Goal: Task Accomplishment & Management: Use online tool/utility

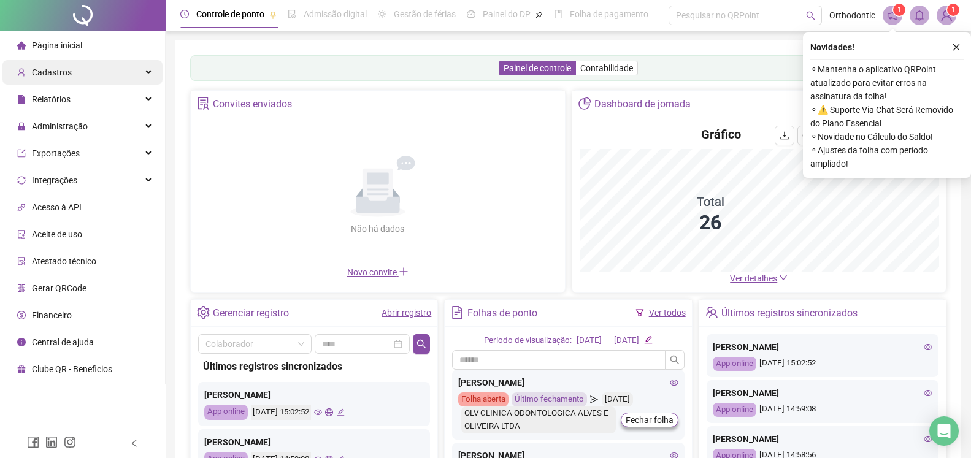
click at [90, 74] on div "Cadastros" at bounding box center [82, 72] width 160 height 25
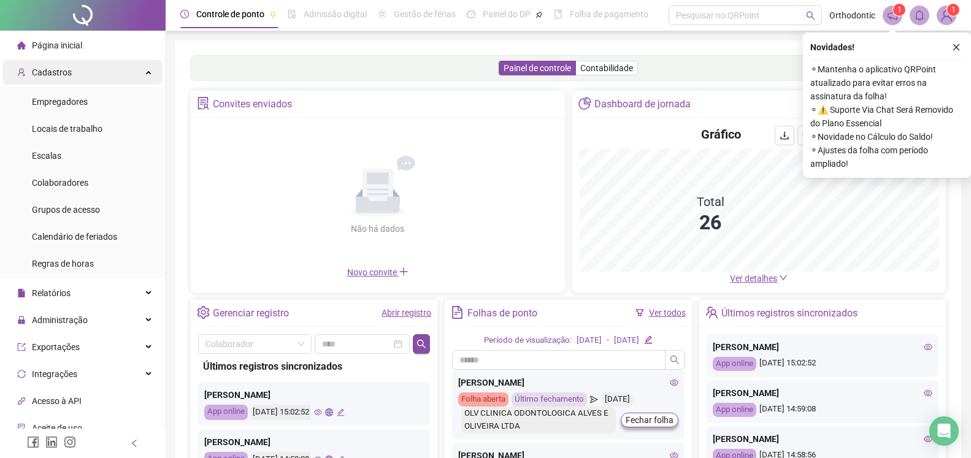
click at [90, 74] on div "Cadastros" at bounding box center [82, 72] width 160 height 25
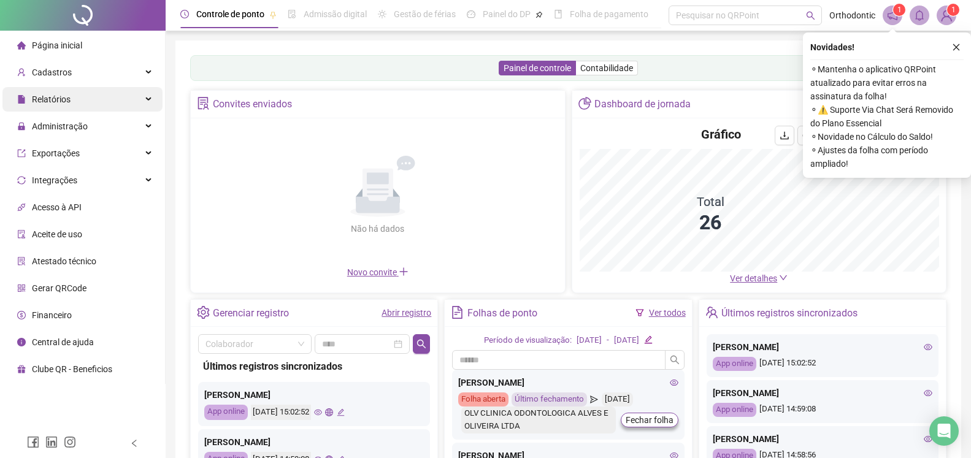
click at [129, 106] on div "Relatórios" at bounding box center [82, 99] width 160 height 25
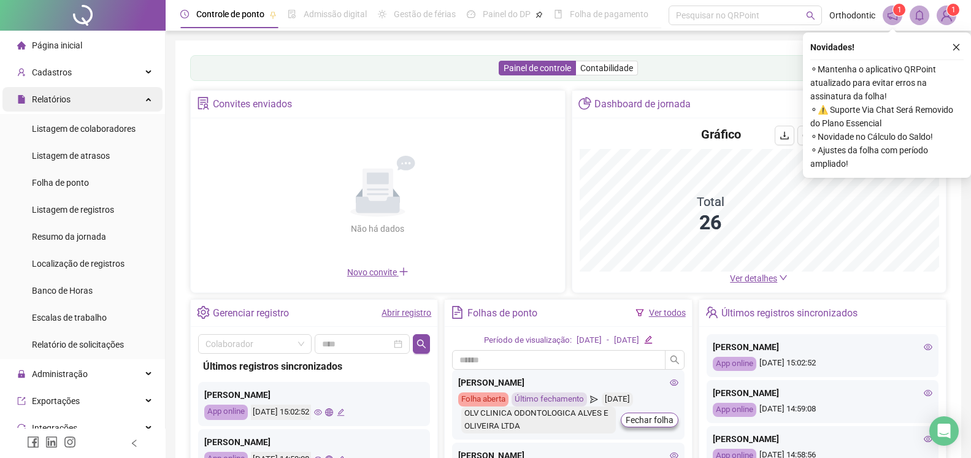
click at [129, 106] on div "Relatórios" at bounding box center [82, 99] width 160 height 25
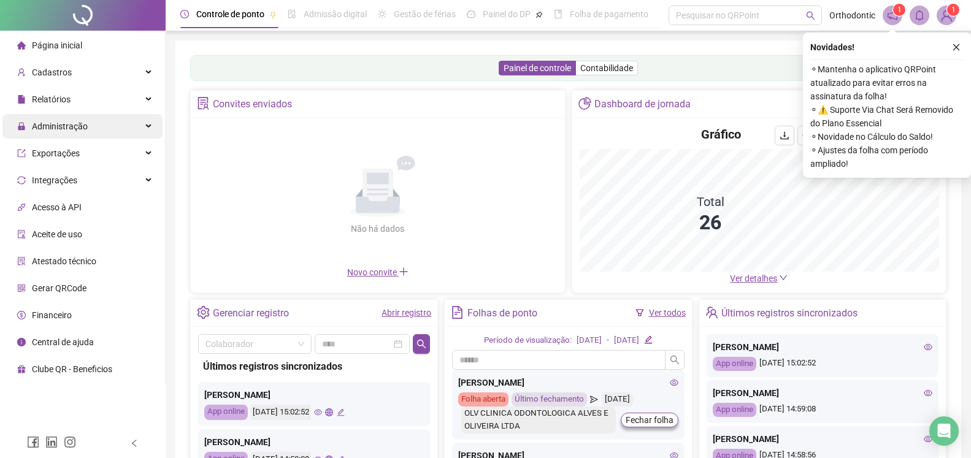
click at [133, 120] on div "Administração" at bounding box center [82, 126] width 160 height 25
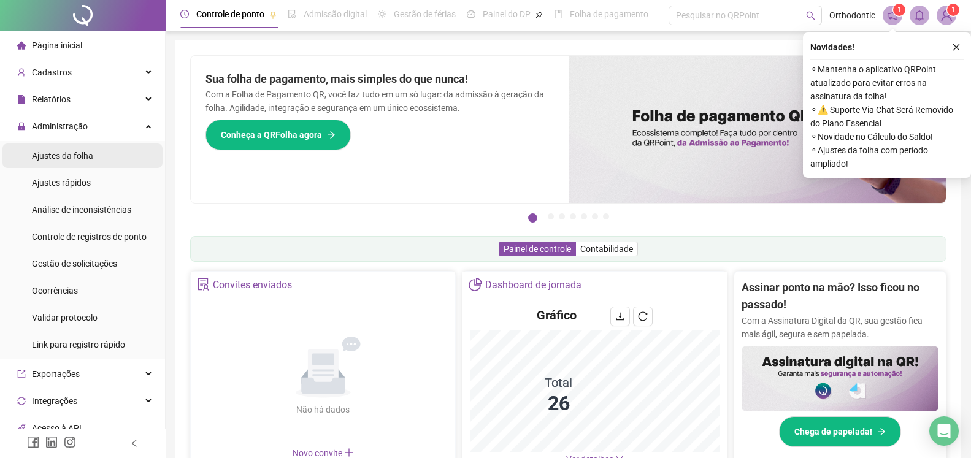
click at [65, 150] on div "Ajustes da folha" at bounding box center [62, 156] width 61 height 25
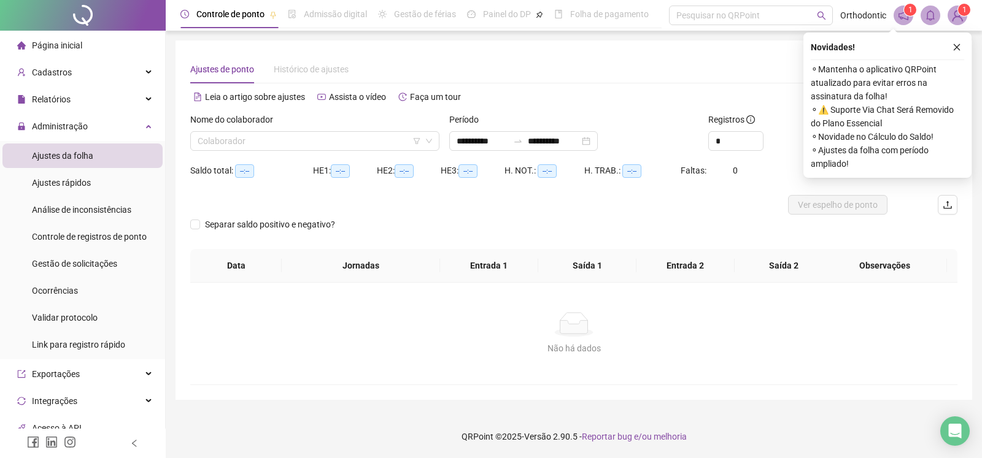
type input "**********"
click at [381, 144] on input "search" at bounding box center [309, 141] width 223 height 18
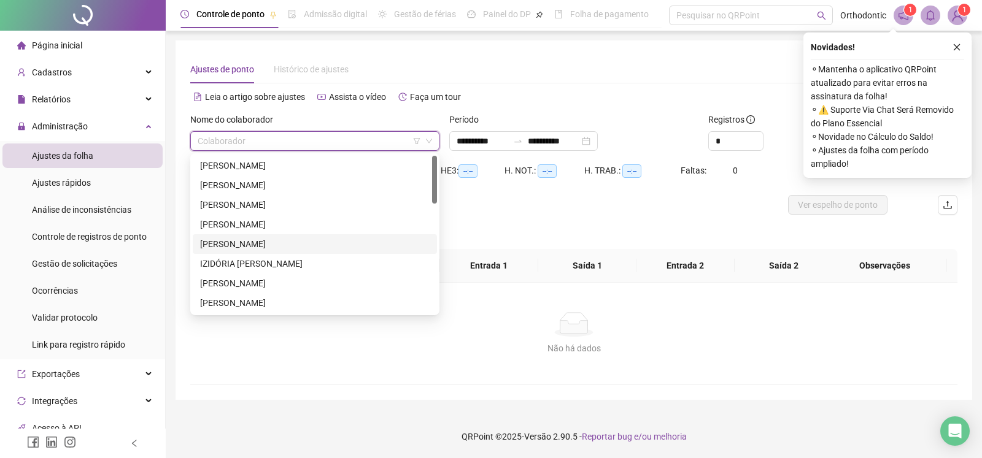
click at [268, 246] on div "[PERSON_NAME]" at bounding box center [314, 243] width 229 height 13
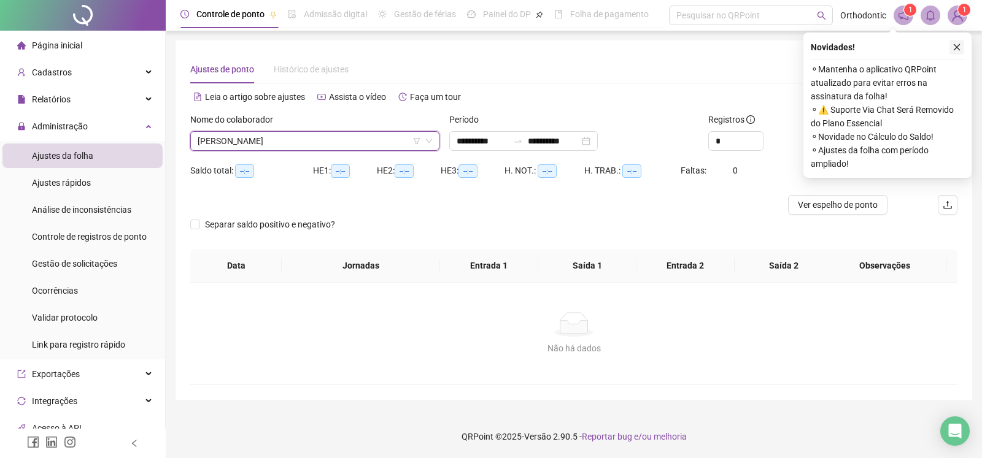
click at [954, 48] on icon "close" at bounding box center [956, 47] width 9 height 9
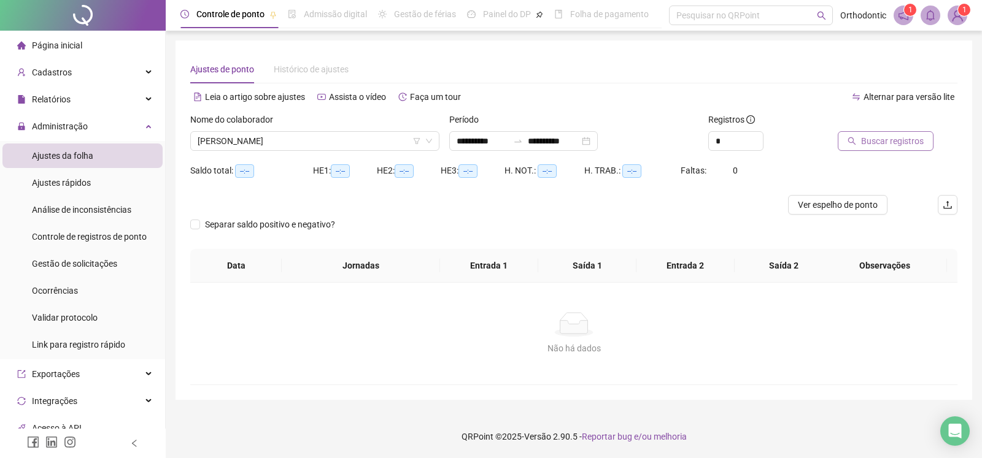
click at [882, 142] on span "Buscar registros" at bounding box center [892, 140] width 63 height 13
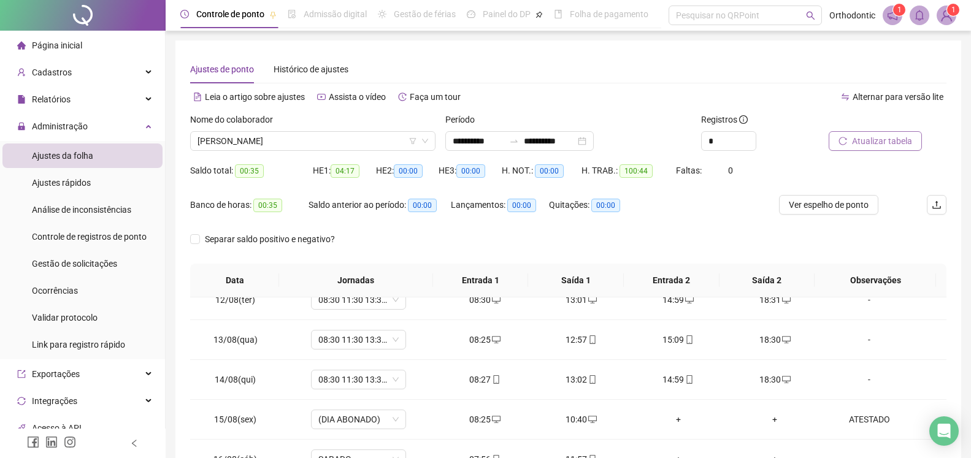
scroll to position [169, 0]
